Goal: Find specific page/section: Find specific page/section

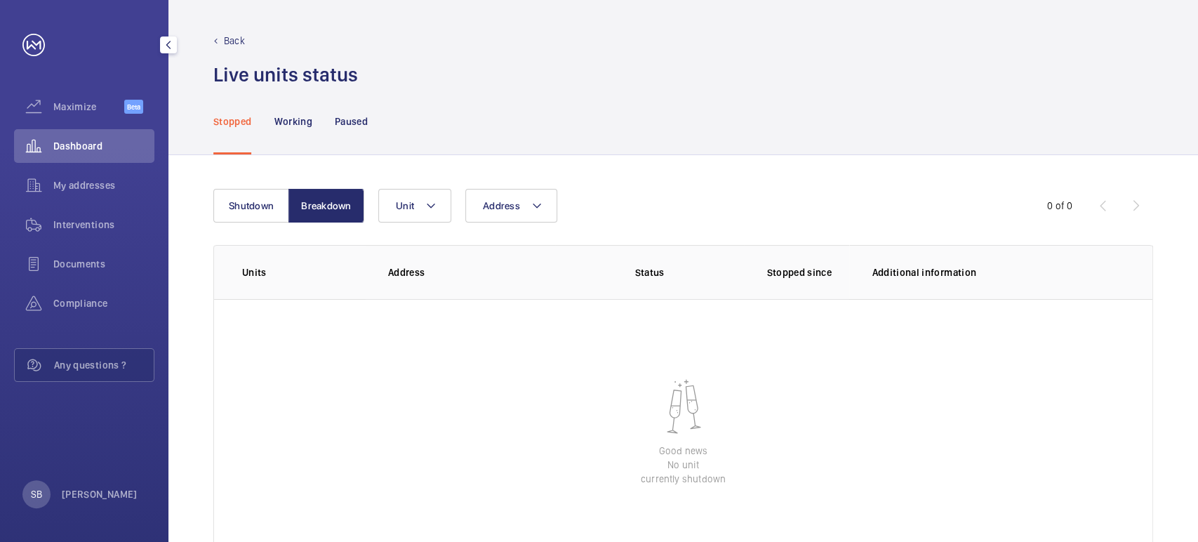
scroll to position [57, 0]
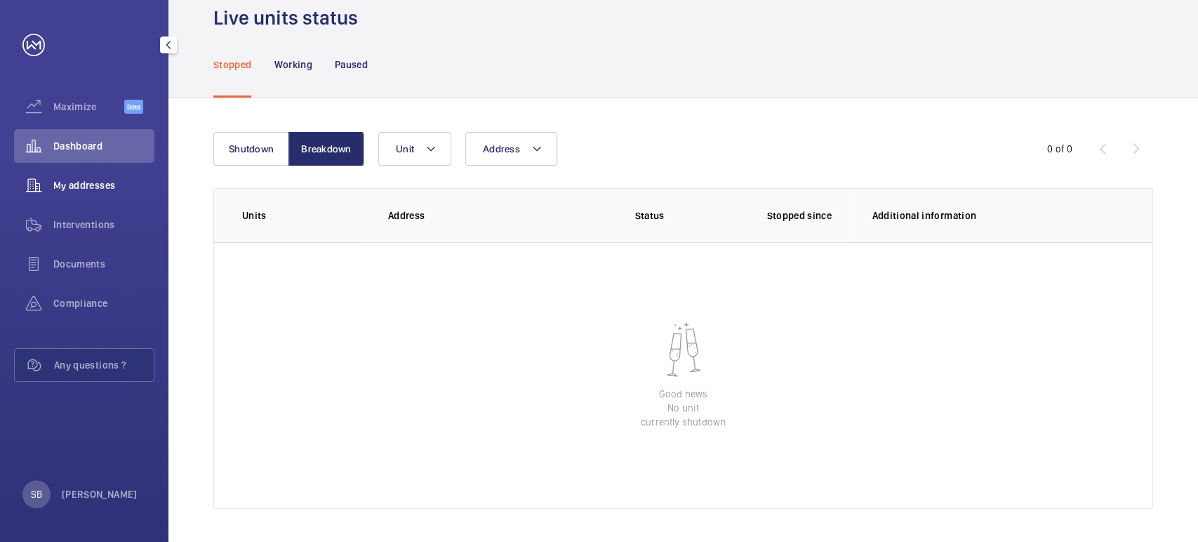
click at [61, 195] on div "My addresses" at bounding box center [84, 185] width 140 height 34
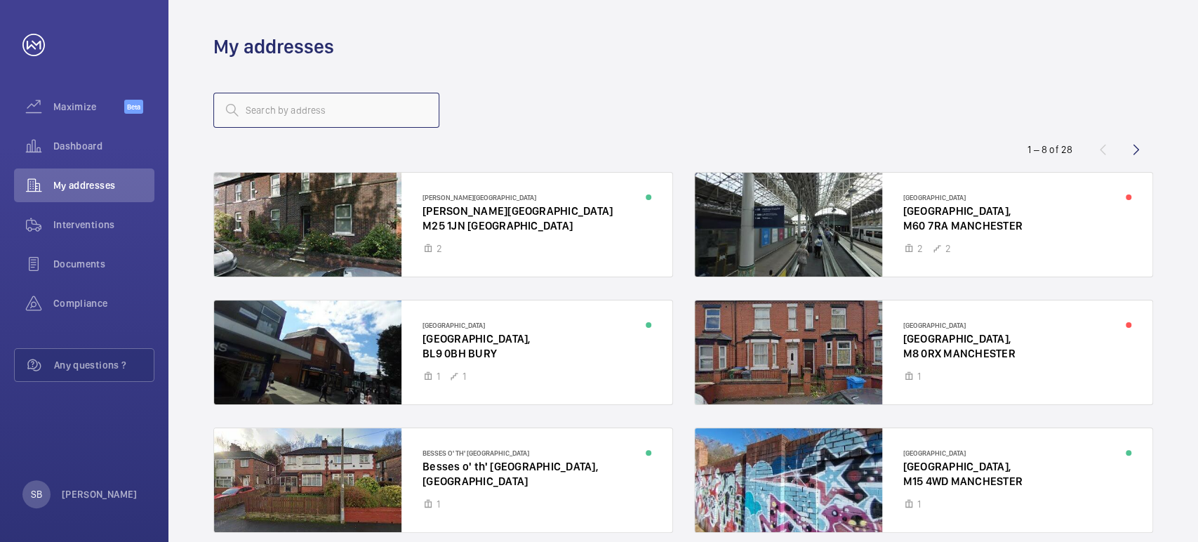
click at [342, 122] on input "text" at bounding box center [326, 110] width 226 height 35
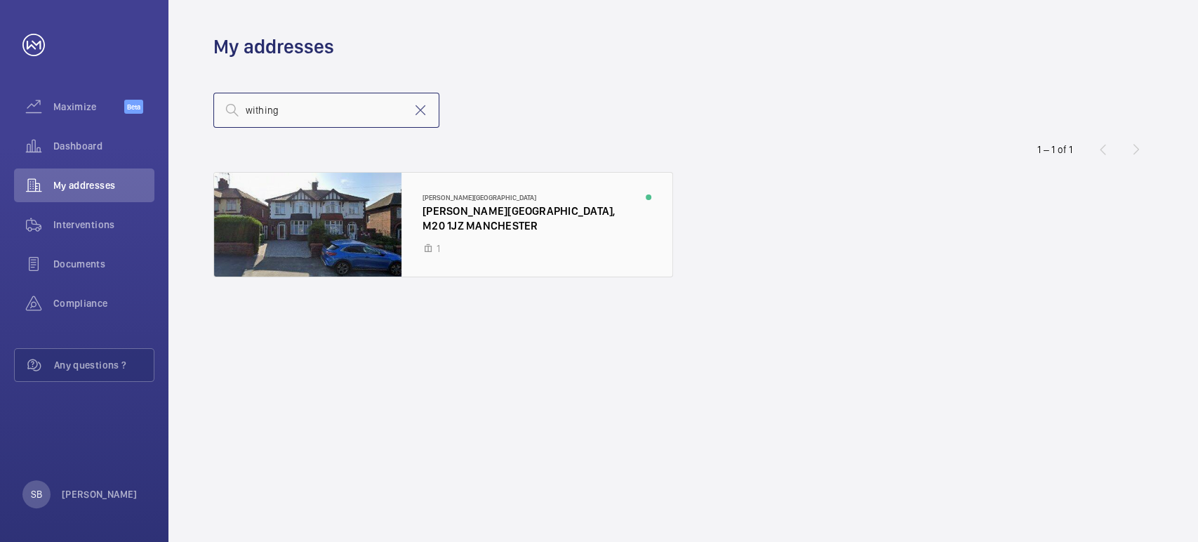
type input "withing"
click at [362, 202] on div at bounding box center [443, 225] width 458 height 104
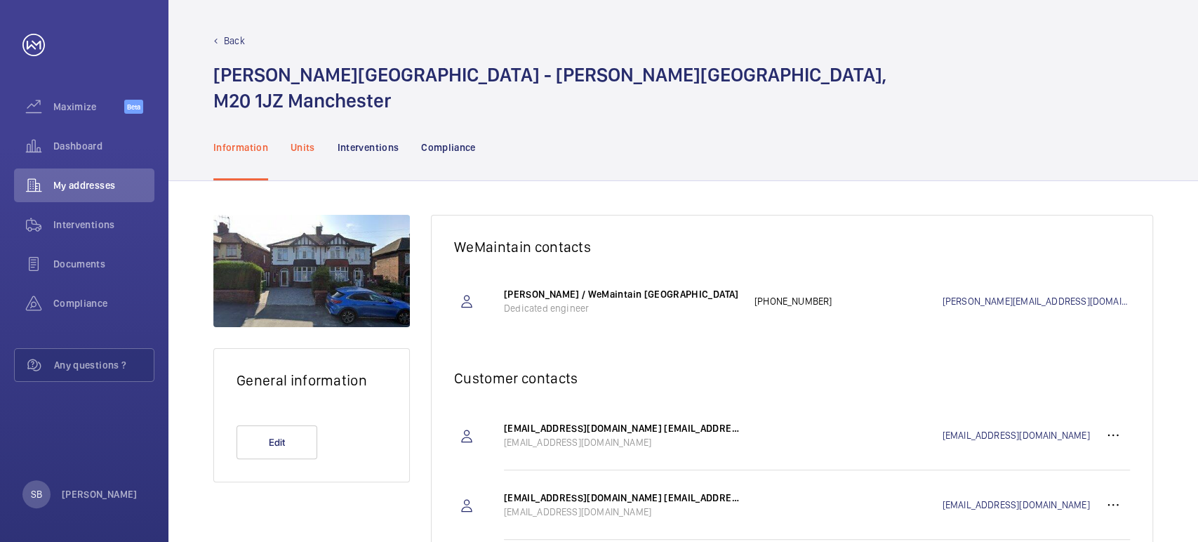
click at [310, 161] on div "Units" at bounding box center [303, 147] width 25 height 67
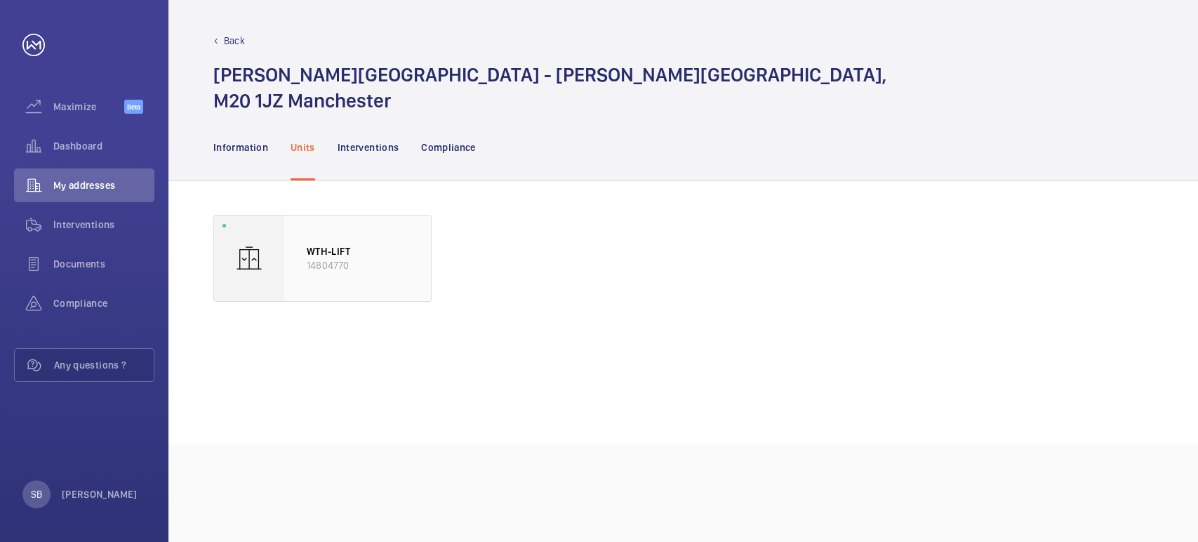
click at [357, 251] on p "WTH-LIFT" at bounding box center [358, 251] width 102 height 14
